Goal: Task Accomplishment & Management: Manage account settings

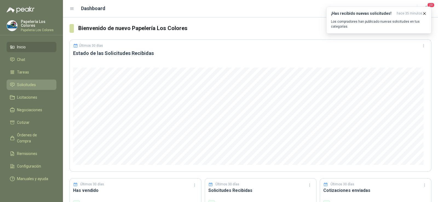
click at [18, 82] on span "Solicitudes" at bounding box center [26, 85] width 19 height 6
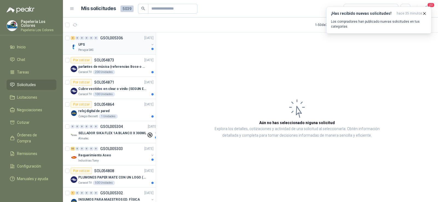
click at [97, 50] on div "Perugia SAS" at bounding box center [113, 50] width 71 height 4
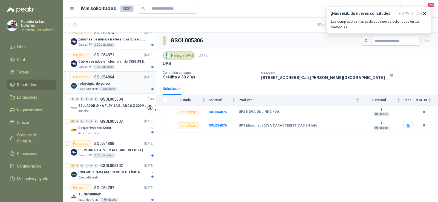
scroll to position [55, 0]
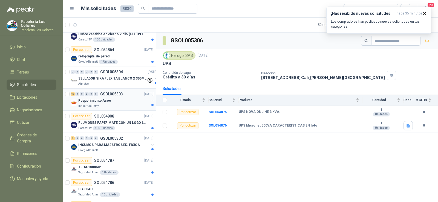
click at [96, 104] on p "Industrias Tomy" at bounding box center [88, 106] width 21 height 4
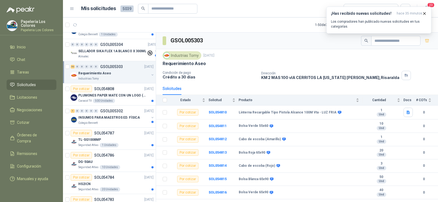
scroll to position [109, 0]
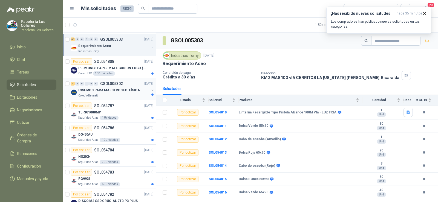
click at [92, 93] on div "INSUMOS PARA MAESTROS ED. FÍSICA" at bounding box center [113, 90] width 71 height 7
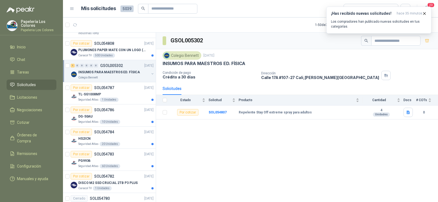
scroll to position [137, 0]
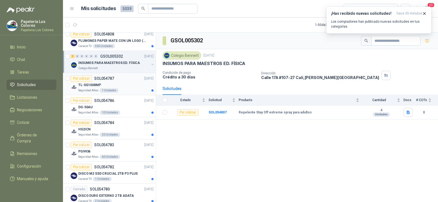
click at [94, 91] on p "Seguridad Atlas" at bounding box center [88, 90] width 20 height 4
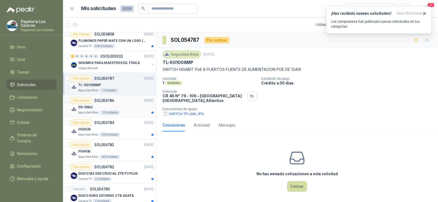
click at [92, 107] on p "DG-50AU" at bounding box center [85, 107] width 14 height 5
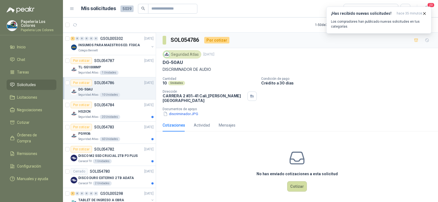
scroll to position [164, 0]
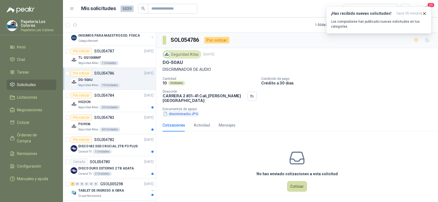
click at [173, 111] on button "discriminador.JPG" at bounding box center [180, 114] width 36 height 6
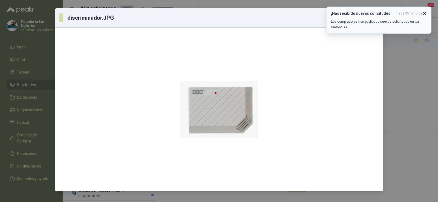
click at [424, 14] on icon "button" at bounding box center [424, 13] width 5 height 5
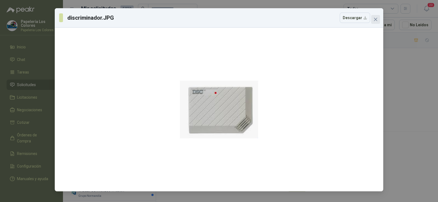
click at [374, 19] on icon "close" at bounding box center [375, 19] width 4 height 4
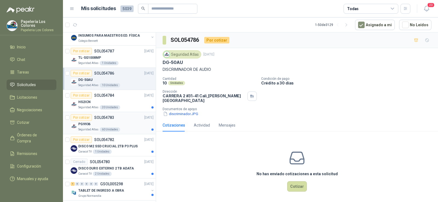
click at [89, 125] on p "PG9936" at bounding box center [84, 124] width 12 height 5
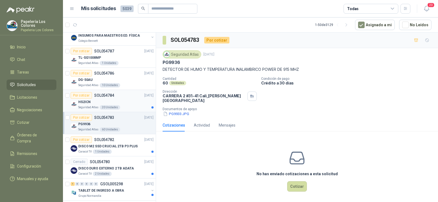
click at [87, 102] on p "HS2ICN" at bounding box center [84, 102] width 12 height 5
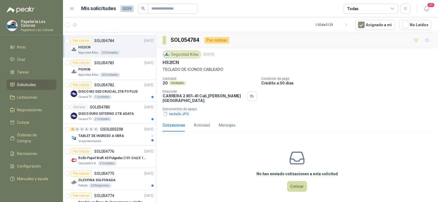
scroll to position [246, 0]
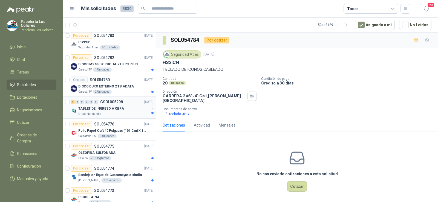
click at [89, 110] on p "TABLET DE INGRESO A OBRA" at bounding box center [101, 108] width 46 height 5
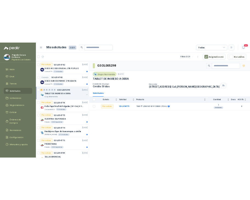
scroll to position [273, 0]
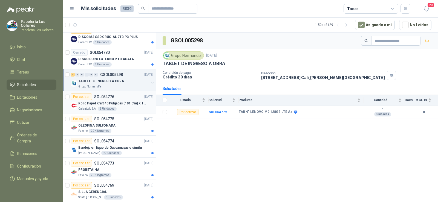
click at [93, 106] on div "Rollo Papel Kraft 40 Pulgadas (101 Cm) X 150 Mts 60 Gr" at bounding box center [115, 103] width 75 height 7
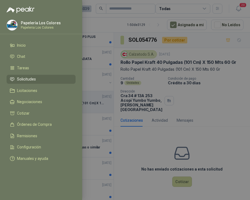
click at [142, 136] on div at bounding box center [125, 100] width 250 height 200
